Goal: Information Seeking & Learning: Learn about a topic

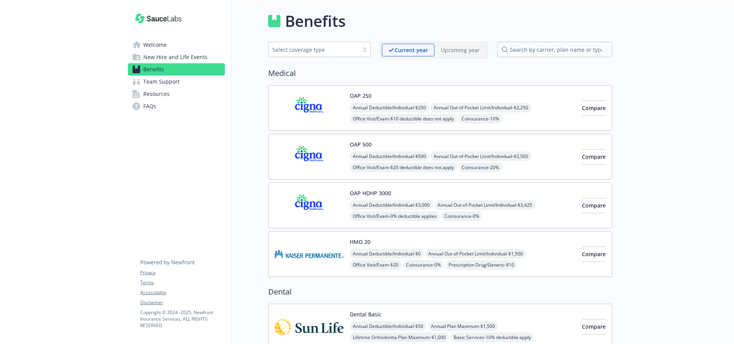
click at [318, 97] on img at bounding box center [309, 108] width 69 height 33
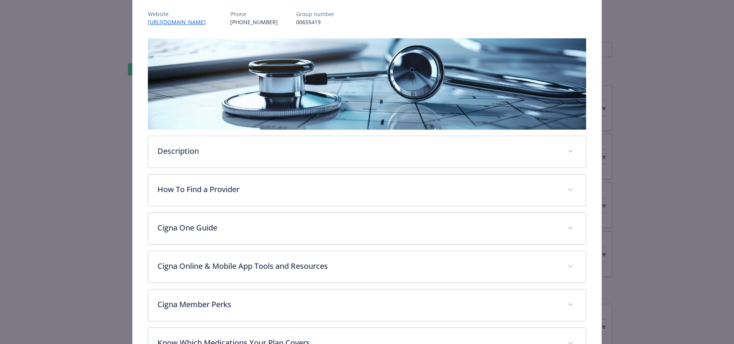
scroll to position [92, 0]
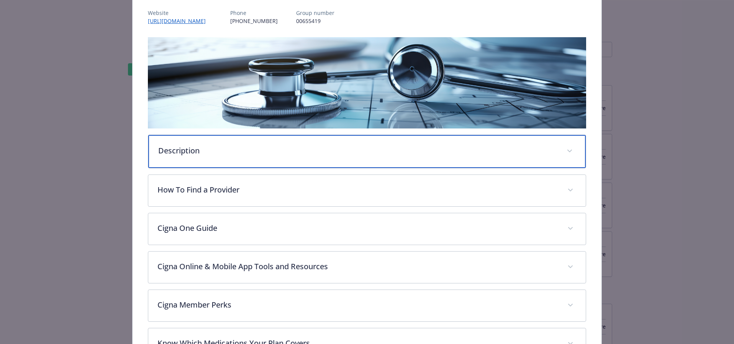
click at [249, 148] on p "Description" at bounding box center [357, 150] width 399 height 11
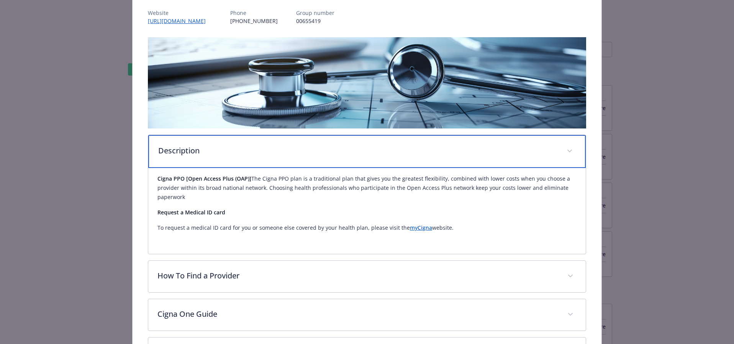
scroll to position [0, 0]
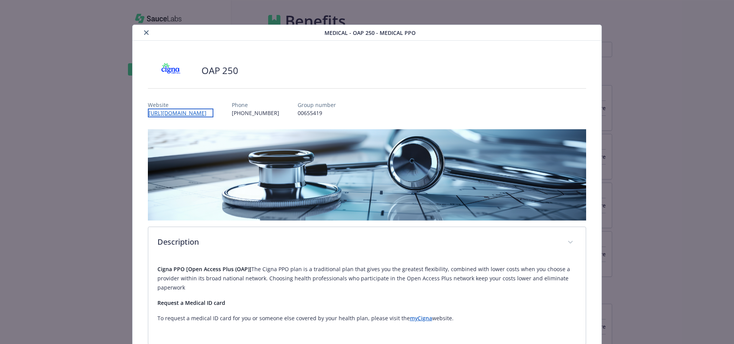
click at [195, 113] on link "[URL][DOMAIN_NAME]" at bounding box center [181, 112] width 66 height 9
click at [147, 32] on icon "close" at bounding box center [146, 32] width 5 height 5
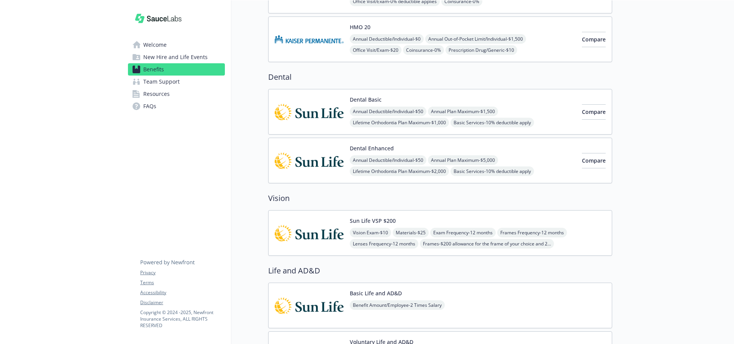
click at [312, 114] on img at bounding box center [309, 111] width 69 height 33
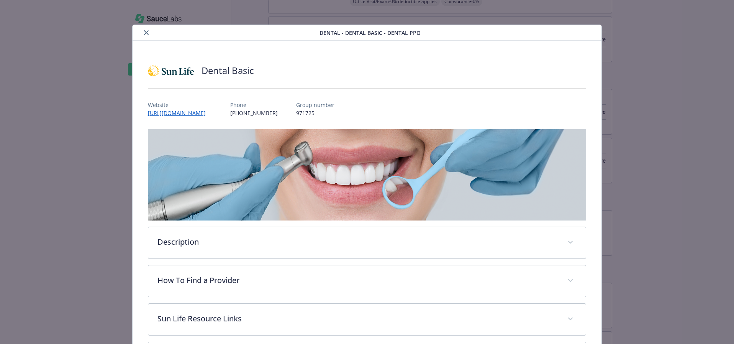
scroll to position [23, 0]
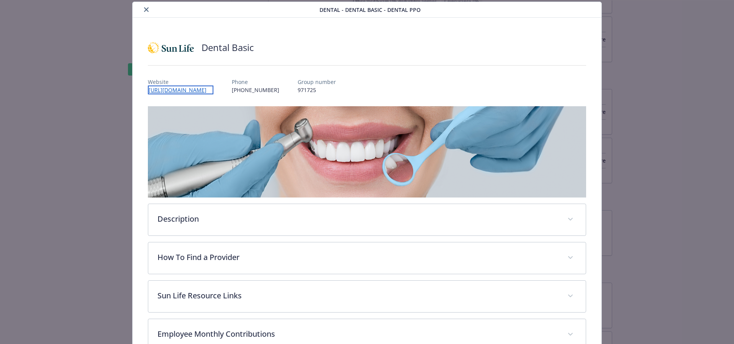
click at [181, 90] on link "[URL][DOMAIN_NAME]" at bounding box center [181, 89] width 66 height 9
